Goal: Information Seeking & Learning: Learn about a topic

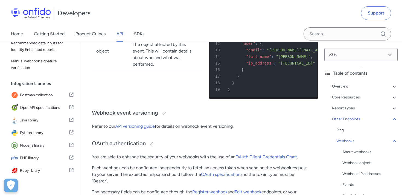
scroll to position [112, 0]
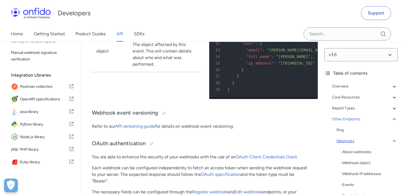
click at [350, 142] on div "Webhooks" at bounding box center [366, 141] width 61 height 7
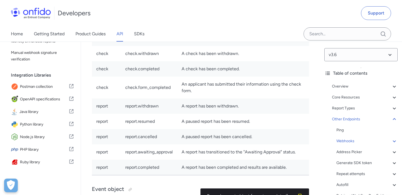
scroll to position [49856, 0]
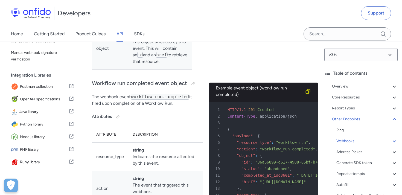
scroll to position [50145, 0]
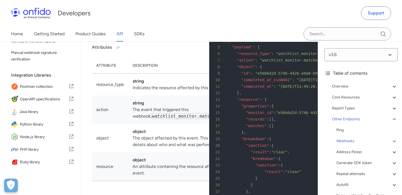
scroll to position [51204, 0]
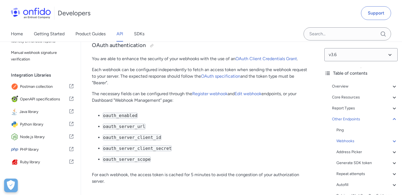
scroll to position [51933, 0]
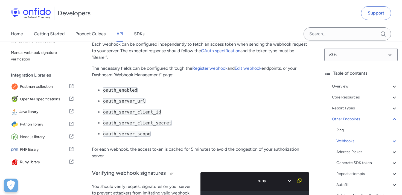
scroll to position [51962, 0]
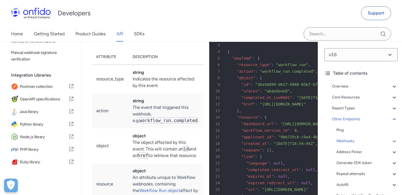
scroll to position [50202, 0]
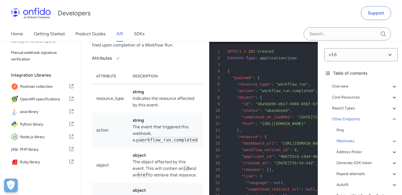
drag, startPoint x: 251, startPoint y: 108, endPoint x: 288, endPoint y: 106, distance: 36.5
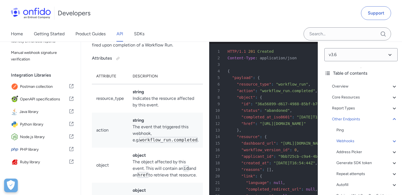
copy span "https://demo.com"
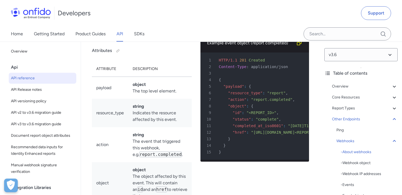
scroll to position [50010, 0]
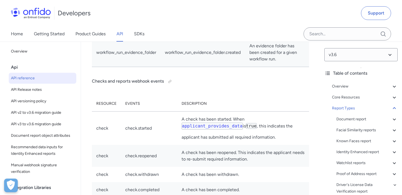
scroll to position [49742, 0]
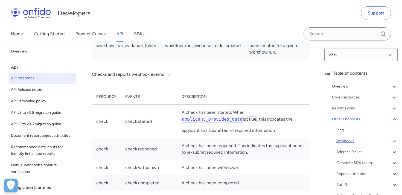
click at [358, 140] on div "Webhooks" at bounding box center [366, 141] width 61 height 7
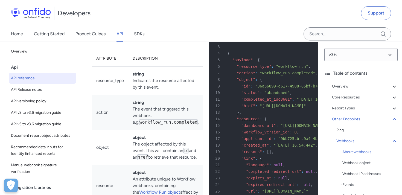
scroll to position [50223, 0]
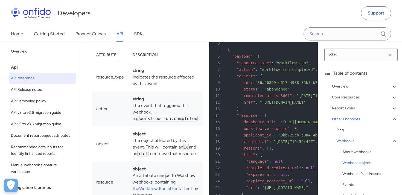
drag, startPoint x: 235, startPoint y: 79, endPoint x: 254, endPoint y: 137, distance: 60.9
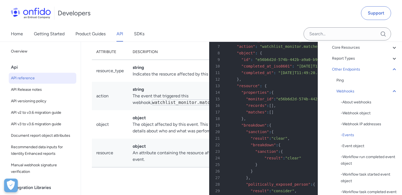
scroll to position [51220, 0]
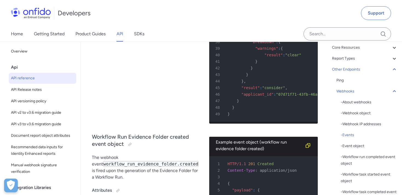
scroll to position [51429, 0]
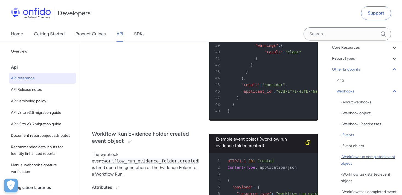
click at [356, 157] on div "- Workflow run completed event object" at bounding box center [369, 160] width 57 height 13
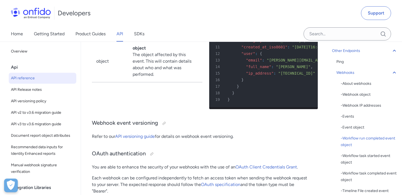
scroll to position [70, 0]
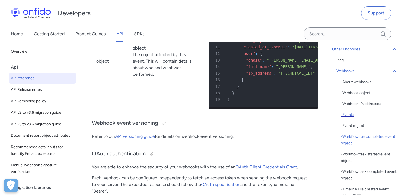
click at [353, 115] on div "- Events" at bounding box center [369, 115] width 57 height 7
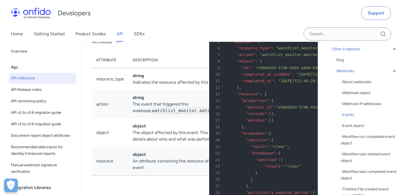
scroll to position [51210, 0]
click at [358, 126] on div "- Event object" at bounding box center [369, 126] width 57 height 7
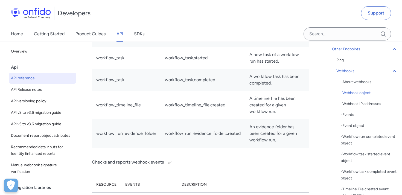
scroll to position [124, 0]
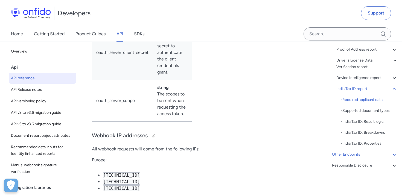
click at [395, 154] on icon at bounding box center [394, 154] width 7 height 7
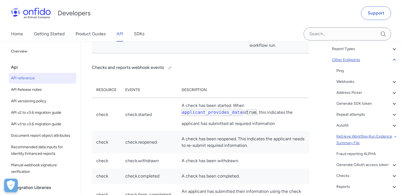
scroll to position [61, 0]
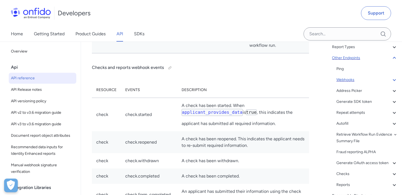
click at [351, 80] on div "Webhooks" at bounding box center [366, 80] width 61 height 7
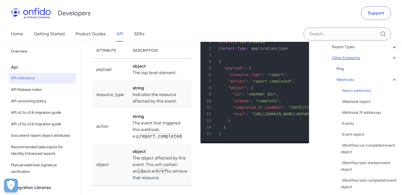
scroll to position [50028, 0]
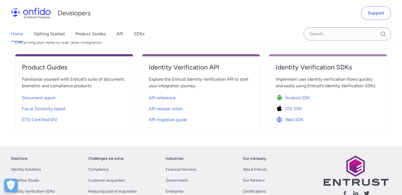
scroll to position [185, 0]
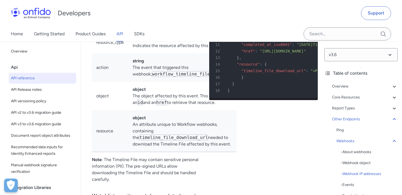
scroll to position [51003, 0]
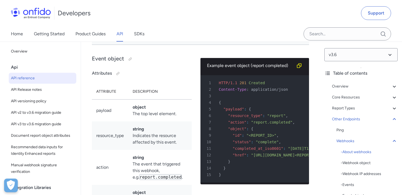
scroll to position [49988, 0]
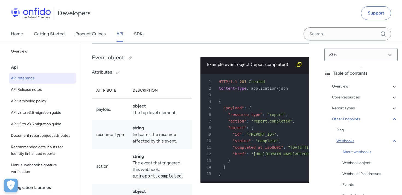
click at [341, 140] on div "Webhooks" at bounding box center [366, 141] width 61 height 7
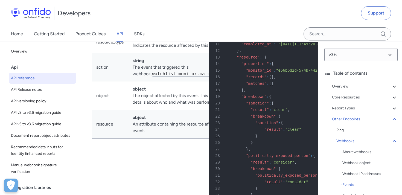
scroll to position [51268, 0]
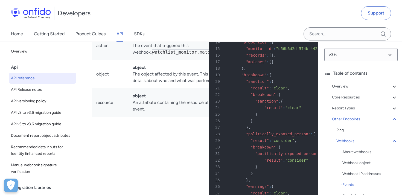
drag, startPoint x: 229, startPoint y: 164, endPoint x: 160, endPoint y: 61, distance: 123.7
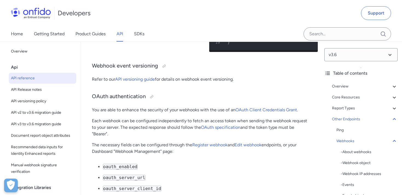
scroll to position [51884, 0]
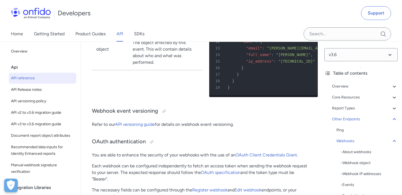
scroll to position [51839, 0]
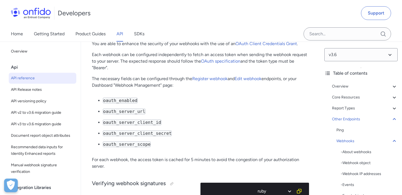
scroll to position [51950, 0]
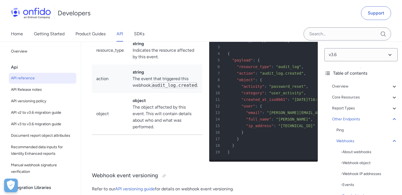
scroll to position [51762, 0]
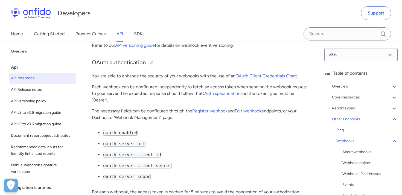
scroll to position [51913, 0]
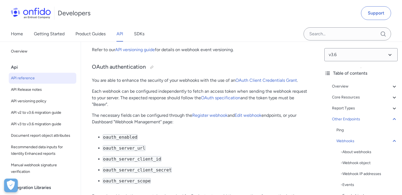
copy span "resource"
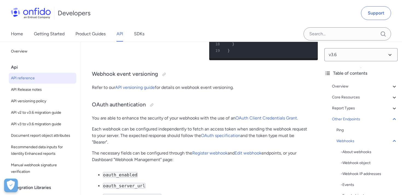
scroll to position [51874, 0]
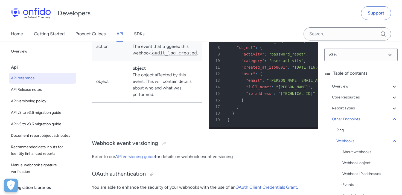
scroll to position [51820, 0]
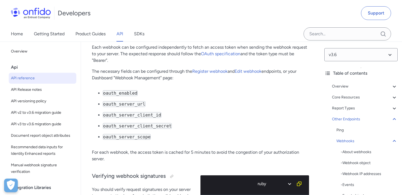
scroll to position [51956, 0]
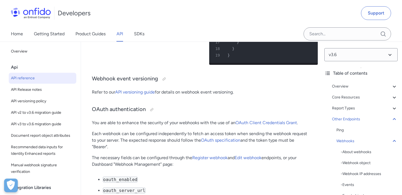
scroll to position [51863, 0]
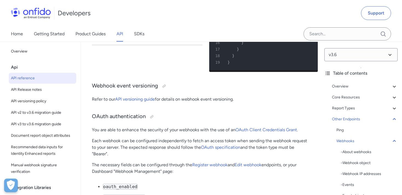
copy span "completed_at_iso8601"
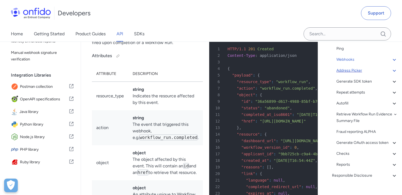
scroll to position [83, 0]
